Goal: Entertainment & Leisure: Consume media (video, audio)

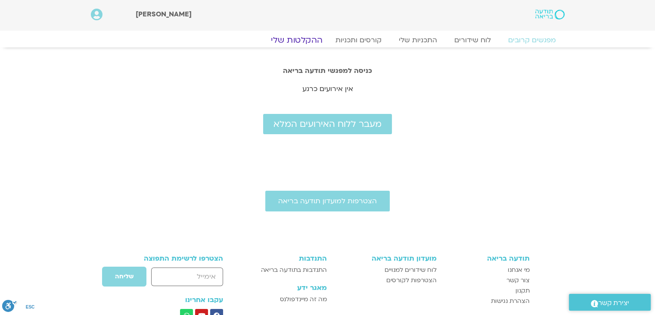
click at [305, 40] on link "ההקלטות שלי" at bounding box center [297, 40] width 72 height 10
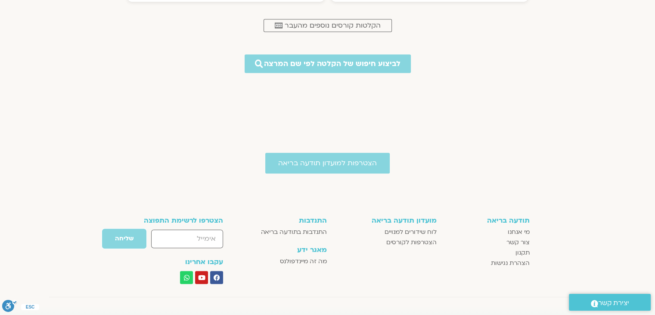
scroll to position [565, 0]
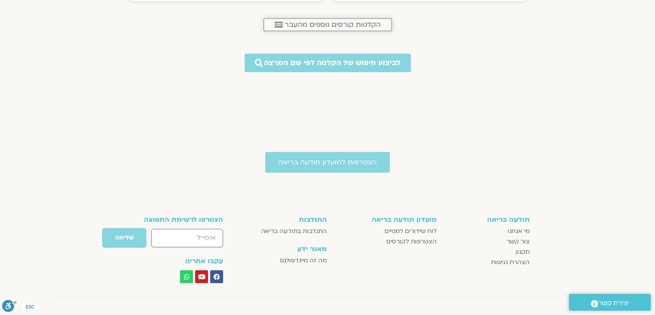
click at [311, 25] on span "הקלטות קורסים נוספים מהעבר" at bounding box center [333, 25] width 96 height 8
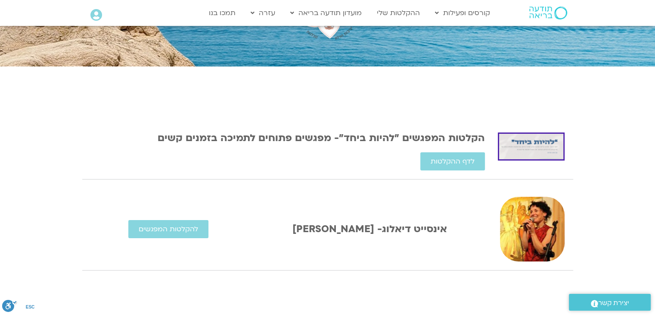
scroll to position [123, 0]
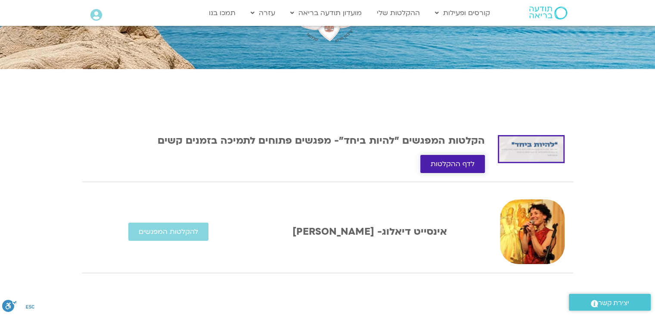
click at [451, 166] on span "לדף ההקלטות" at bounding box center [453, 164] width 44 height 8
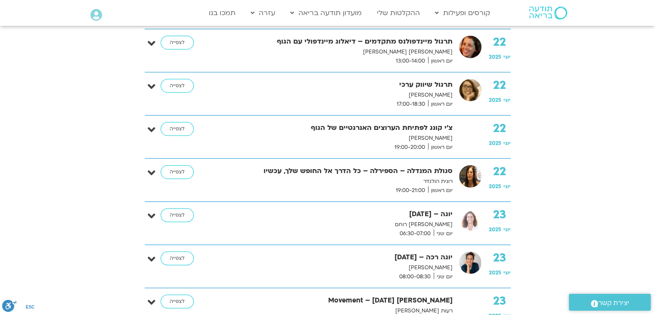
scroll to position [2481, 0]
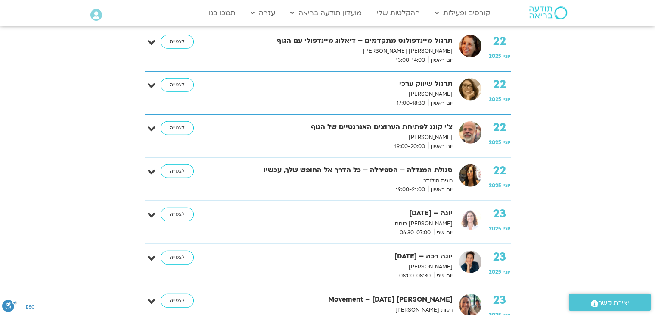
click at [451, 166] on div "22 יוני 2025 סגולת המנדלה – הספירלה – כל הדרך אל החופש שלך, עכשיו רונית הולנדר …" at bounding box center [328, 179] width 366 height 43
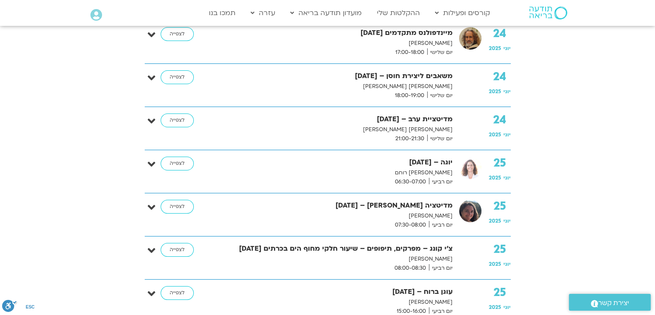
scroll to position [3277, 0]
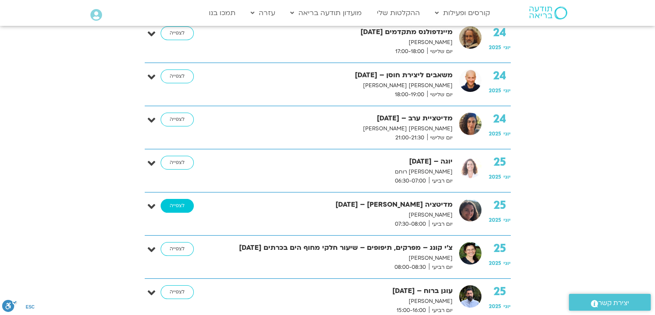
click at [174, 199] on link "לצפייה" at bounding box center [177, 206] width 33 height 14
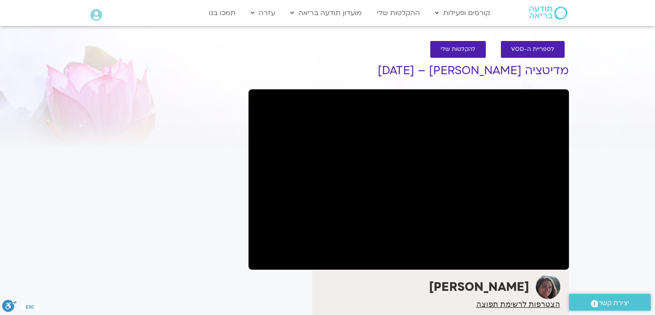
click at [167, 54] on div at bounding box center [163, 69] width 153 height 31
